Goal: Task Accomplishment & Management: Manage account settings

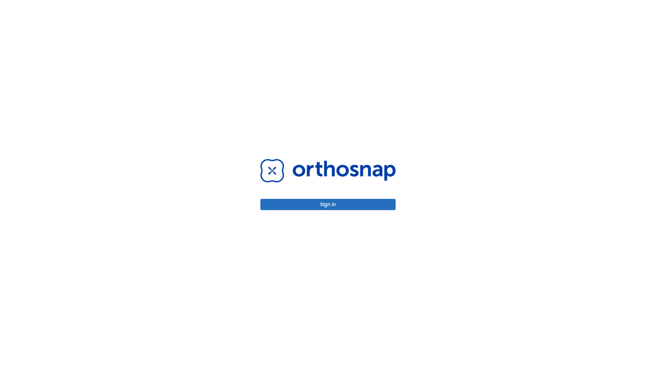
click at [328, 204] on button "Sign in" at bounding box center [327, 204] width 135 height 11
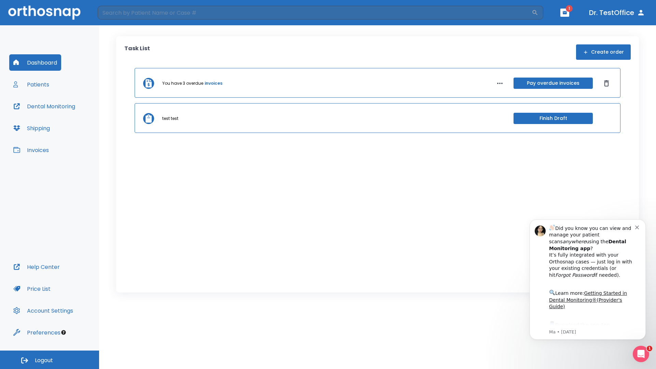
click at [50, 360] on span "Logout" at bounding box center [44, 361] width 18 height 8
